Goal: Obtain resource: Download file/media

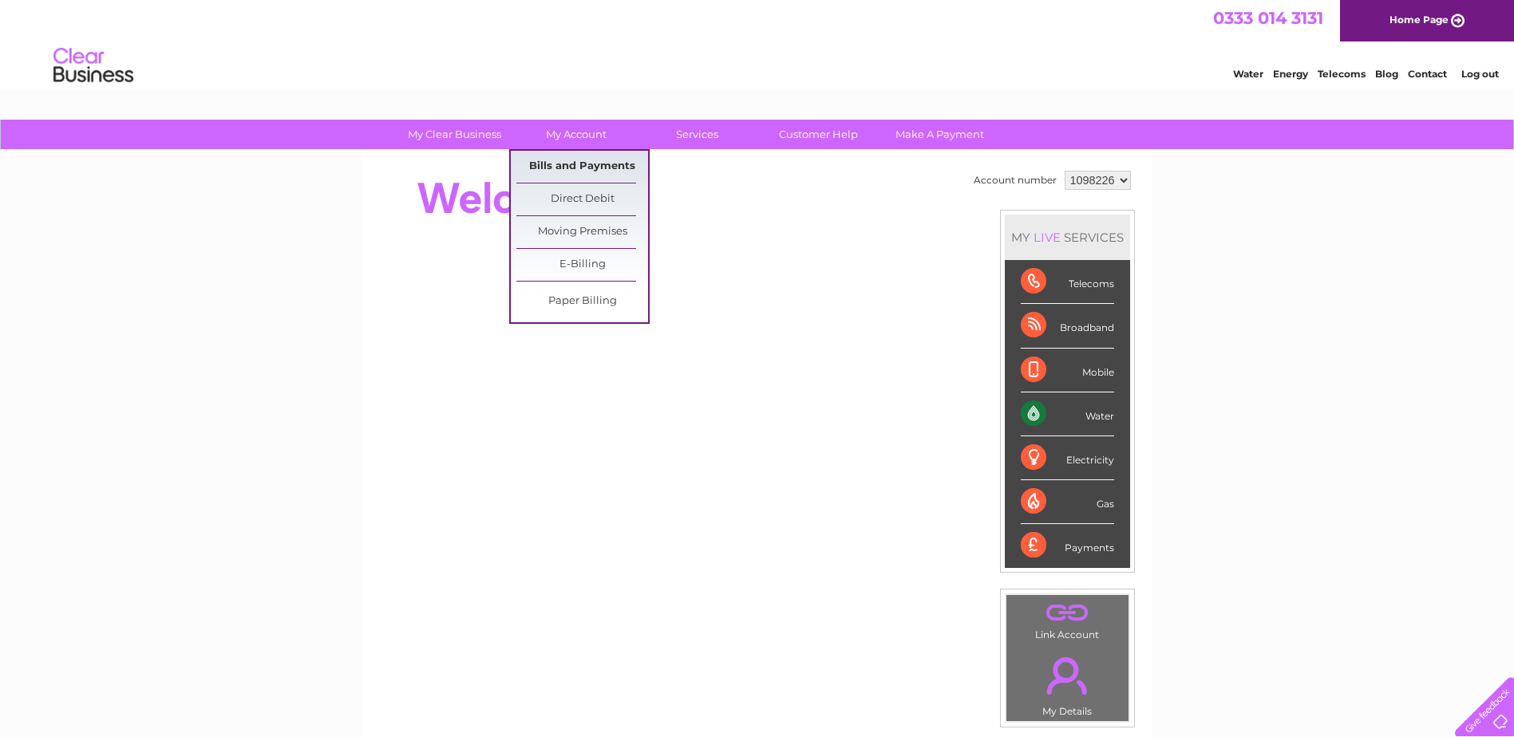
click at [575, 167] on link "Bills and Payments" at bounding box center [582, 167] width 132 height 32
click at [610, 162] on link "Bills and Payments" at bounding box center [582, 167] width 132 height 32
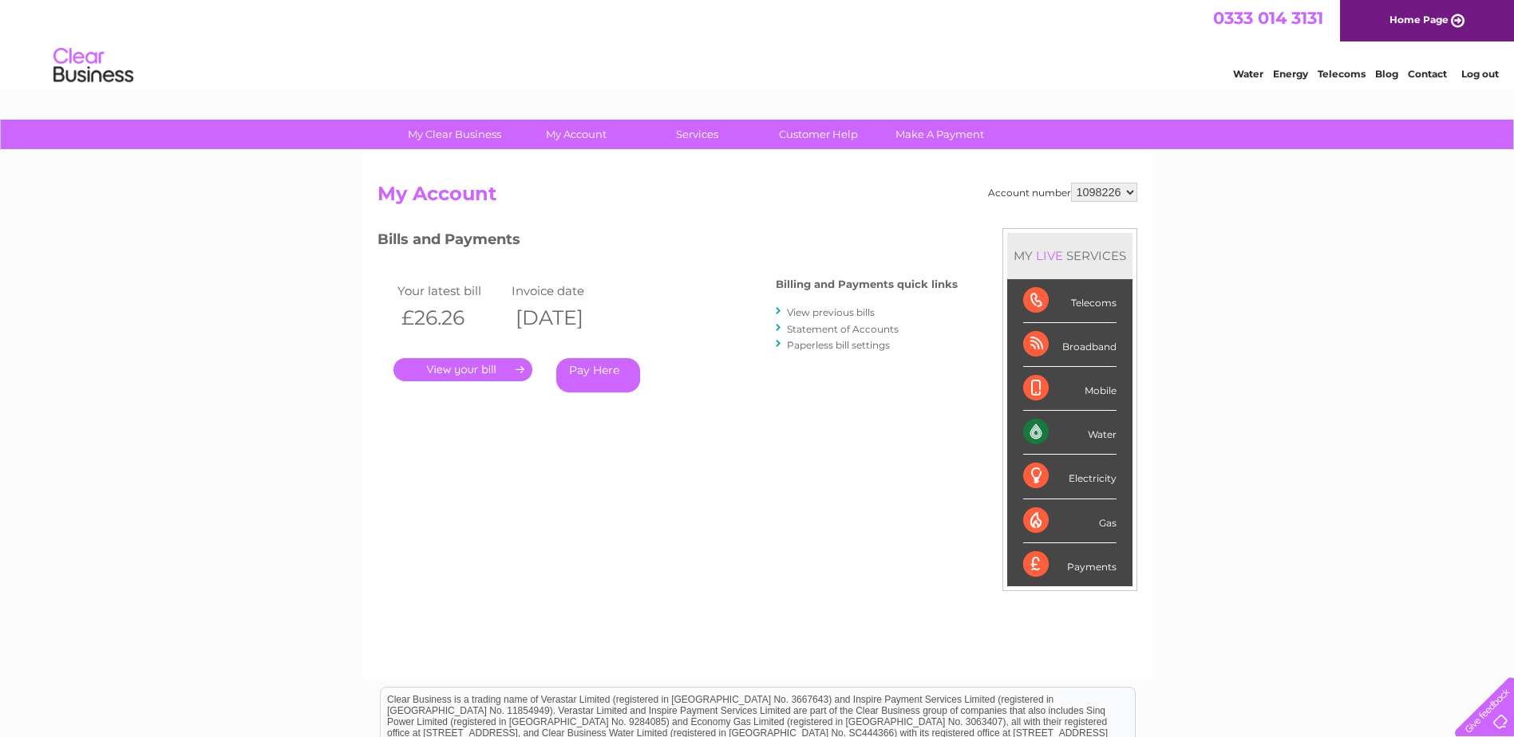
click at [821, 307] on link "View previous bills" at bounding box center [831, 312] width 88 height 12
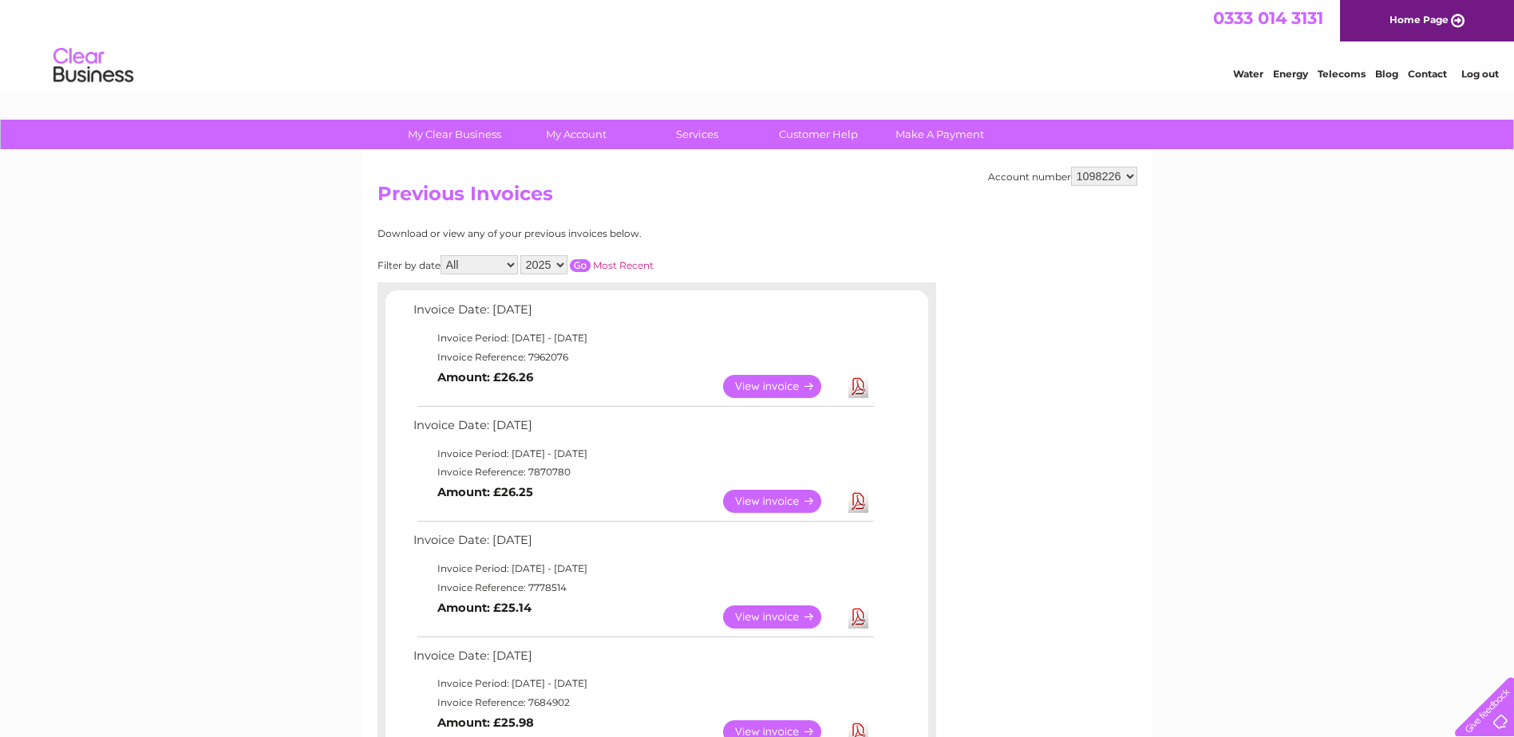
click at [859, 382] on link "Download" at bounding box center [858, 386] width 20 height 23
drag, startPoint x: 992, startPoint y: 260, endPoint x: 1091, endPoint y: 137, distance: 157.8
click at [992, 260] on div "Account number 1098226 Previous Invoices Download or view any of your previous …" at bounding box center [757, 723] width 790 height 1145
